Goal: Task Accomplishment & Management: Manage account settings

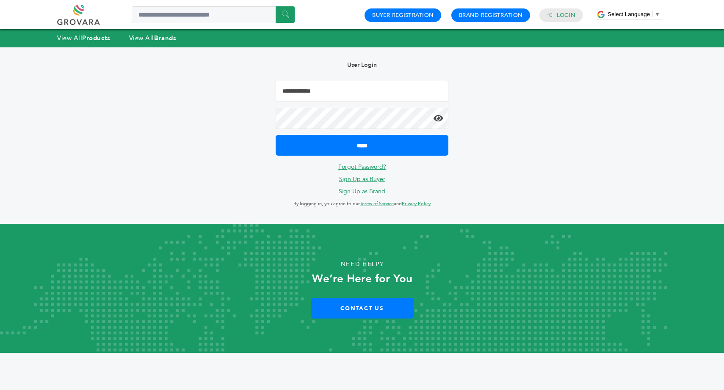
click at [333, 92] on input "Email Address" at bounding box center [362, 91] width 173 height 21
type input "**********"
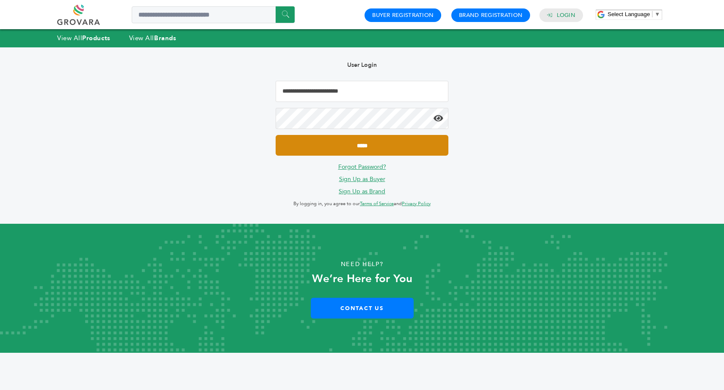
click at [318, 145] on input "*****" at bounding box center [362, 145] width 173 height 21
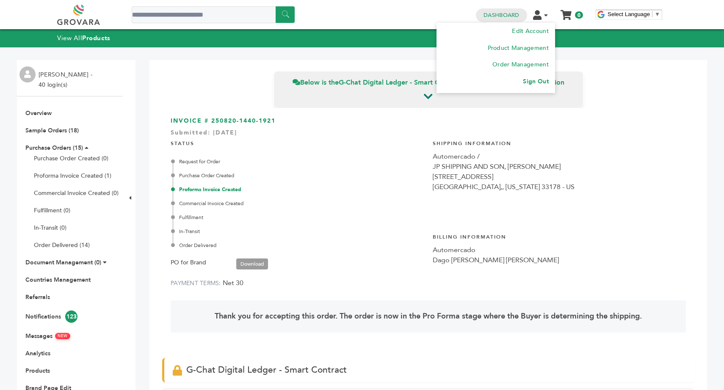
click at [536, 81] on link "Sign Out" at bounding box center [535, 81] width 25 height 8
